Goal: Information Seeking & Learning: Learn about a topic

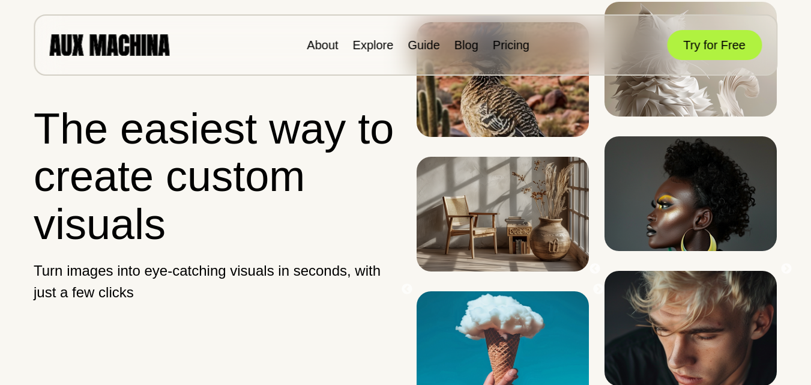
click at [314, 35] on div "About Explore Guide Blog Pricing Try for Free" at bounding box center [405, 44] width 743 height 61
click at [314, 49] on link "About" at bounding box center [322, 44] width 31 height 13
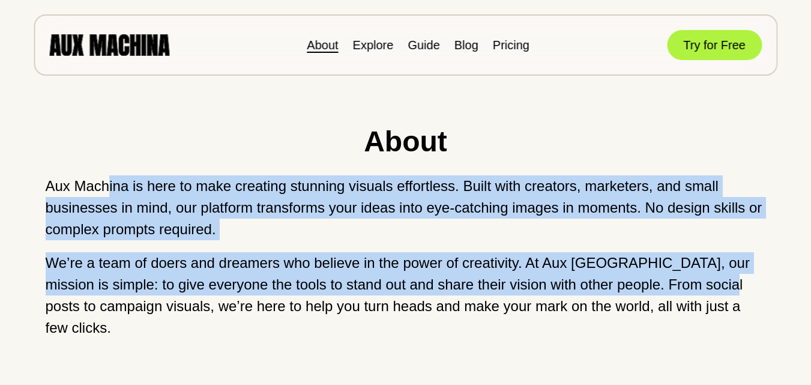
drag, startPoint x: 108, startPoint y: 188, endPoint x: 726, endPoint y: 284, distance: 625.4
click at [726, 284] on div "About Aux Machina is here to make creating stunning visuals effortless. Built w…" at bounding box center [406, 250] width 720 height 296
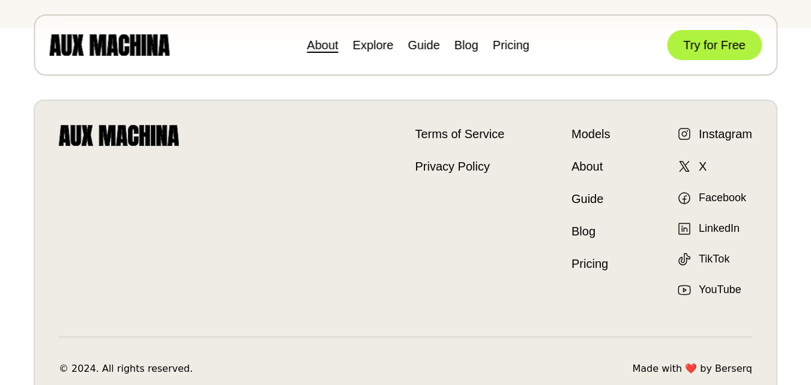
scroll to position [409, 0]
